Goal: Information Seeking & Learning: Learn about a topic

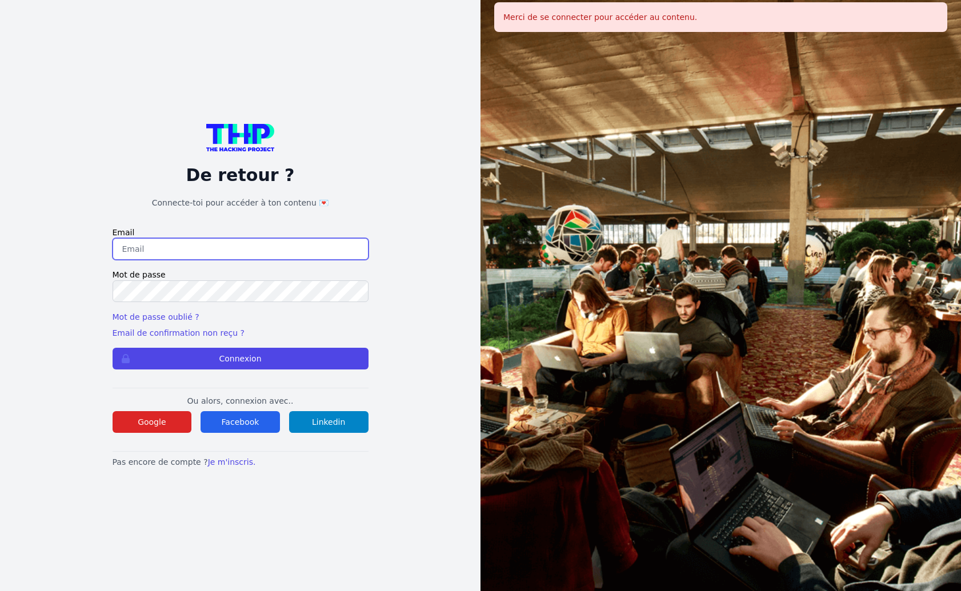
type input "asseorteg@gmail.com"
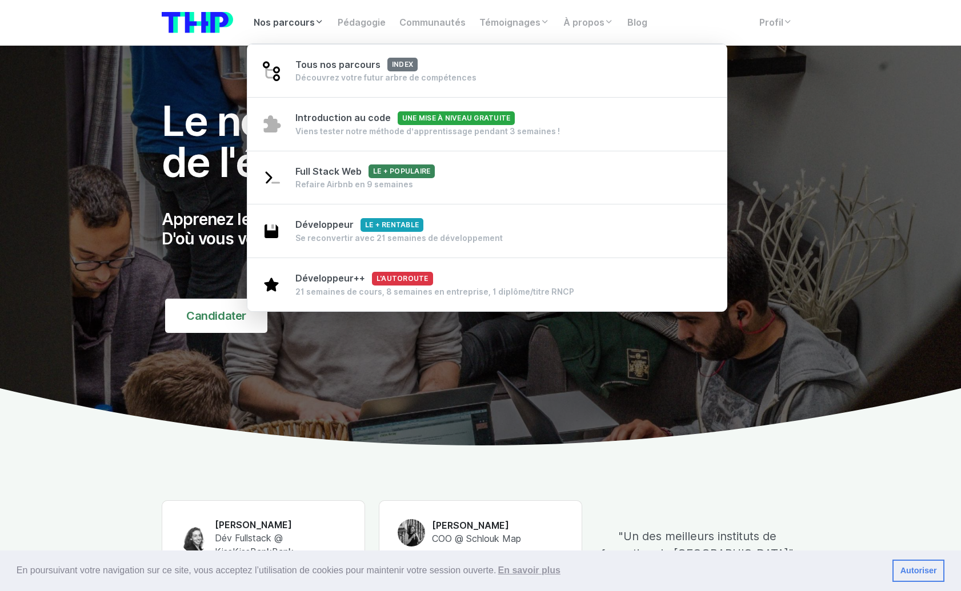
click at [289, 24] on link "Nos parcours" at bounding box center [289, 22] width 84 height 23
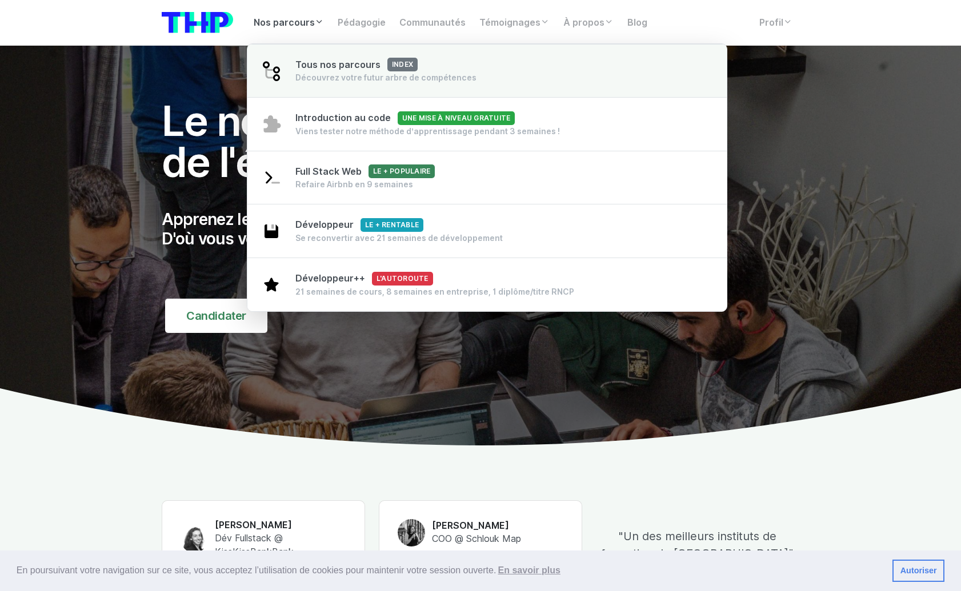
click at [301, 72] on div "Découvrez votre futur arbre de compétences" at bounding box center [385, 77] width 181 height 11
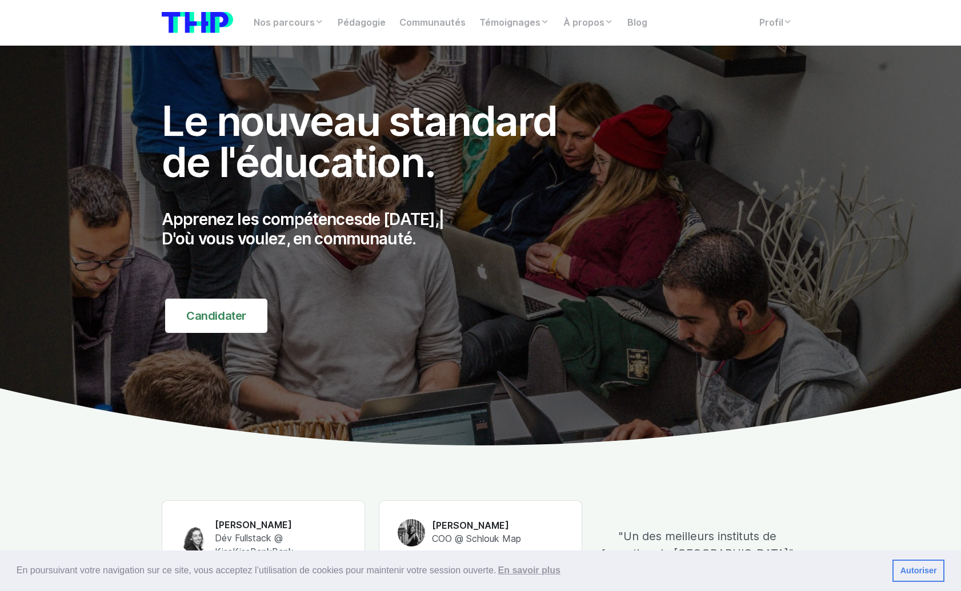
scroll to position [374, 0]
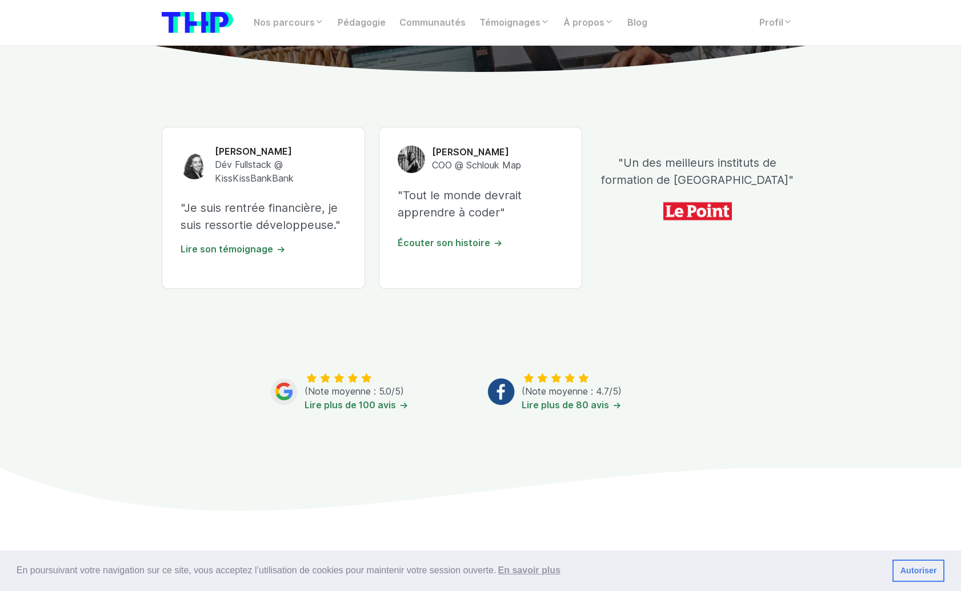
click at [562, 334] on div "[PERSON_NAME] Dév Fullstack @ KissKissBankBank "Je suis rentrée financière, je …" at bounding box center [480, 269] width 651 height 395
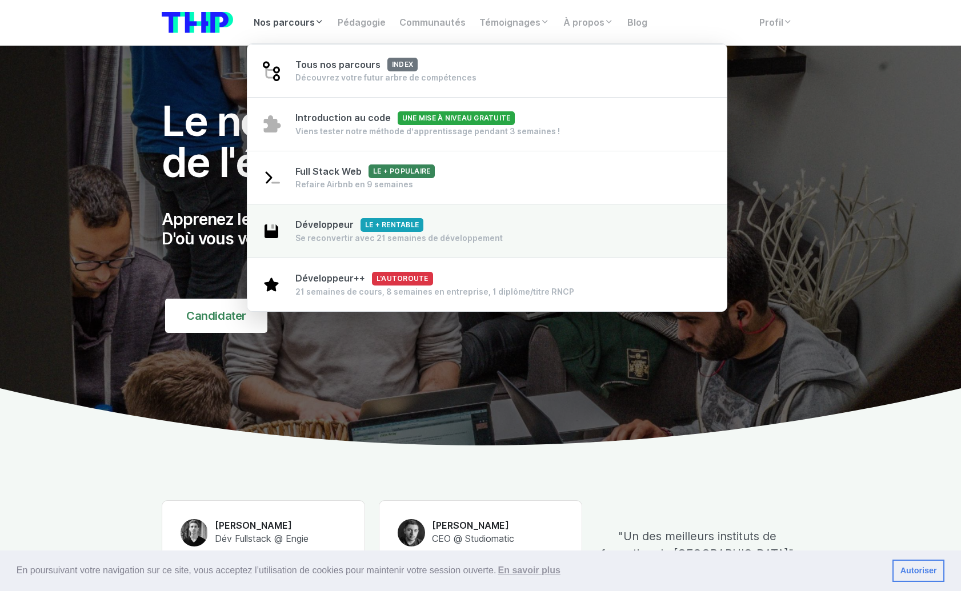
click at [318, 223] on span "Développeur Le + rentable" at bounding box center [359, 224] width 128 height 11
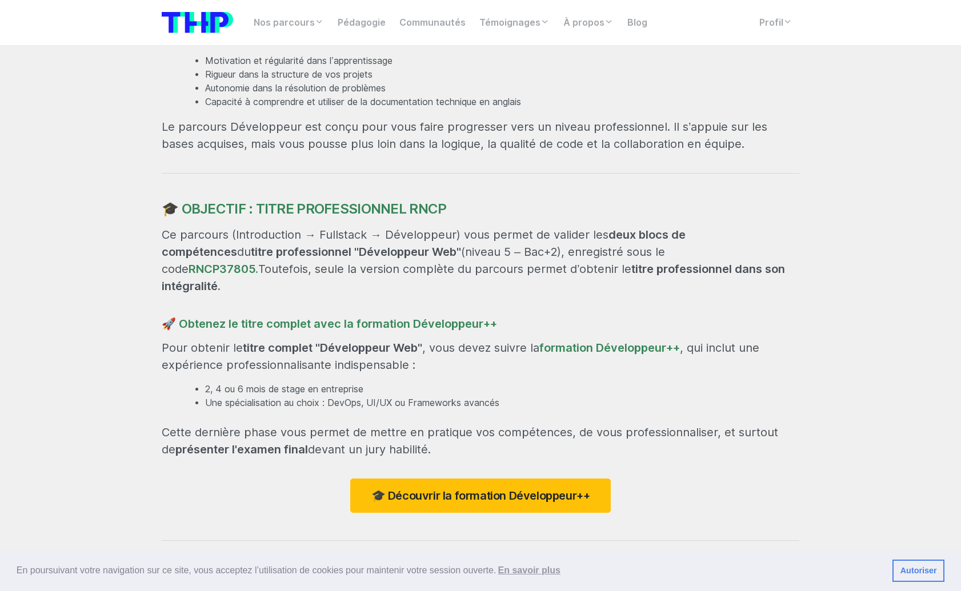
scroll to position [766, 0]
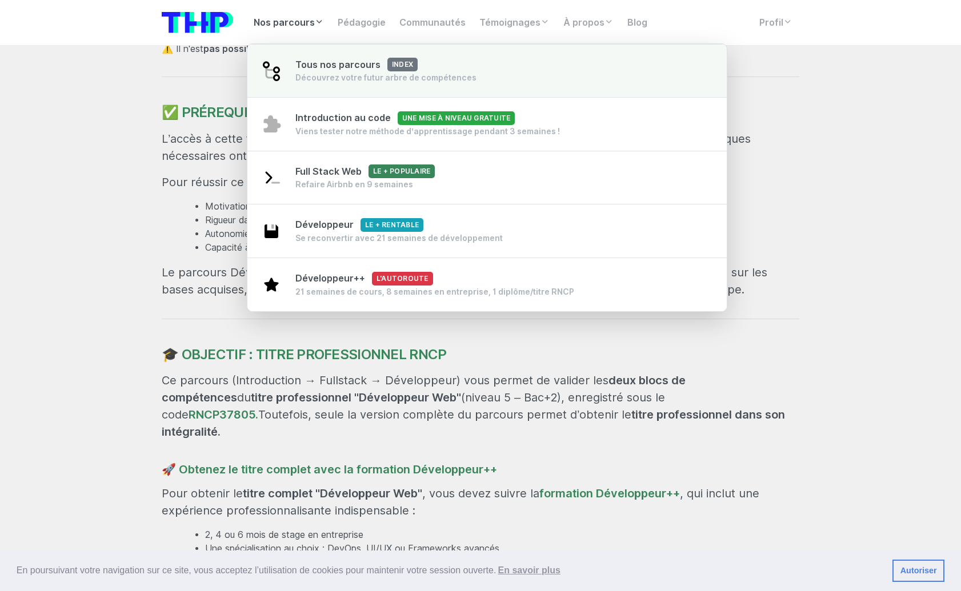
click at [286, 65] on link "Tous nos parcours index Découvrez votre futur arbre de compétences" at bounding box center [486, 71] width 479 height 54
